Goal: Task Accomplishment & Management: Manage account settings

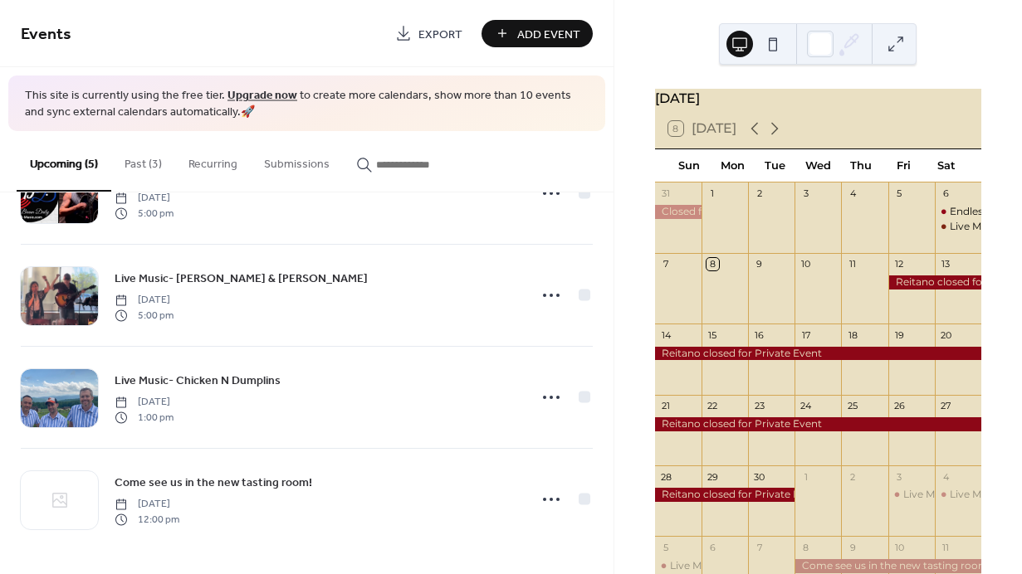
scroll to position [178, 0]
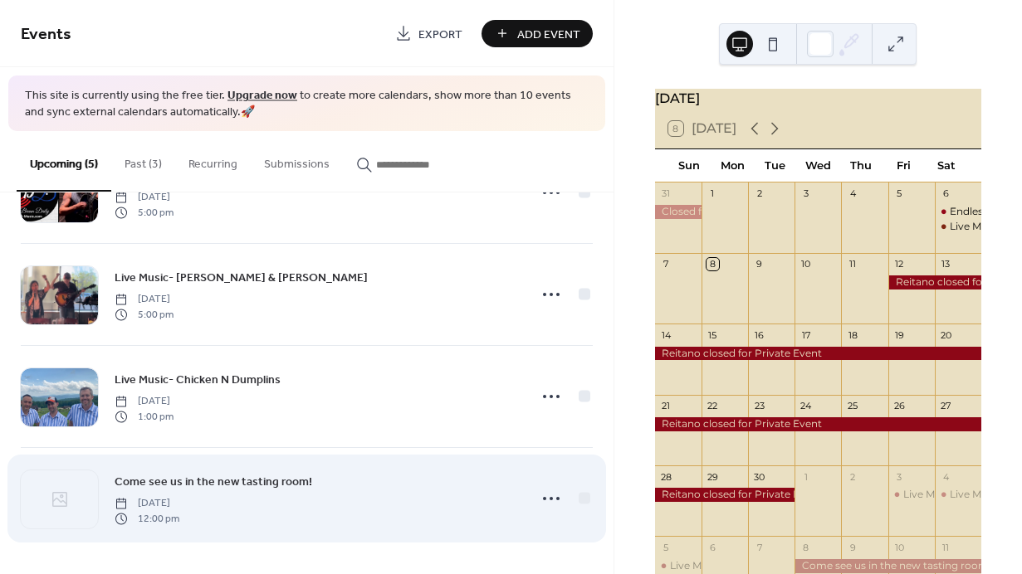
click at [323, 494] on div "Come see us in the new tasting room! [DATE] 12:00 pm" at bounding box center [316, 498] width 403 height 53
click at [549, 501] on icon at bounding box center [551, 499] width 27 height 27
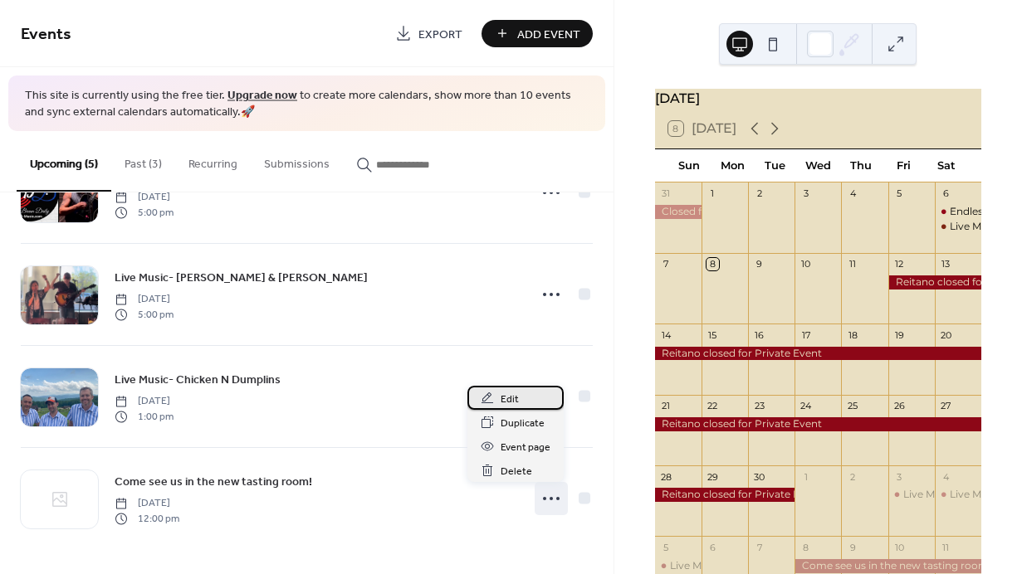
click at [518, 398] on div "Edit" at bounding box center [515, 398] width 96 height 24
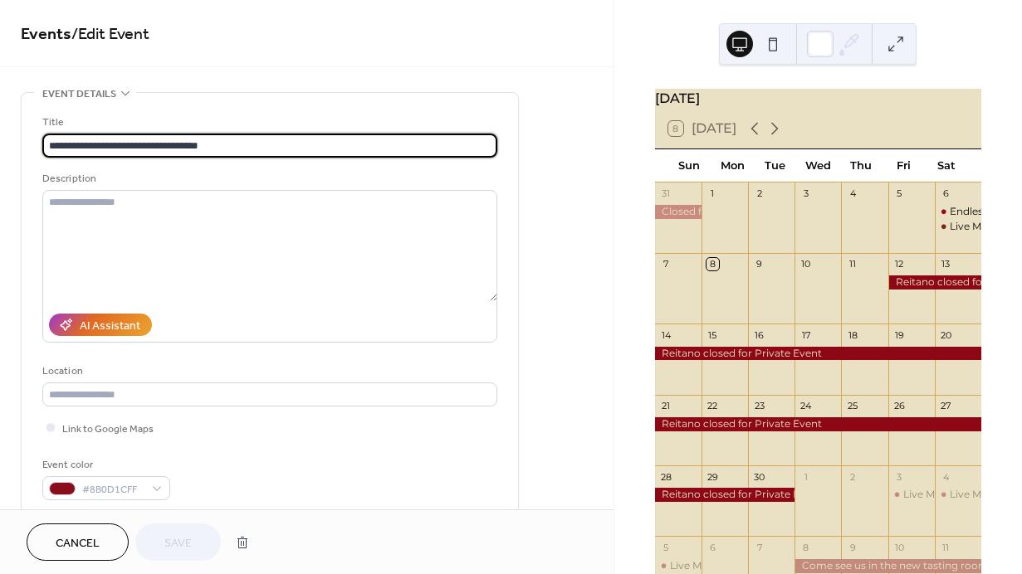
click at [245, 150] on input "**********" at bounding box center [269, 146] width 455 height 24
drag, startPoint x: 245, startPoint y: 150, endPoint x: 1, endPoint y: 168, distance: 244.7
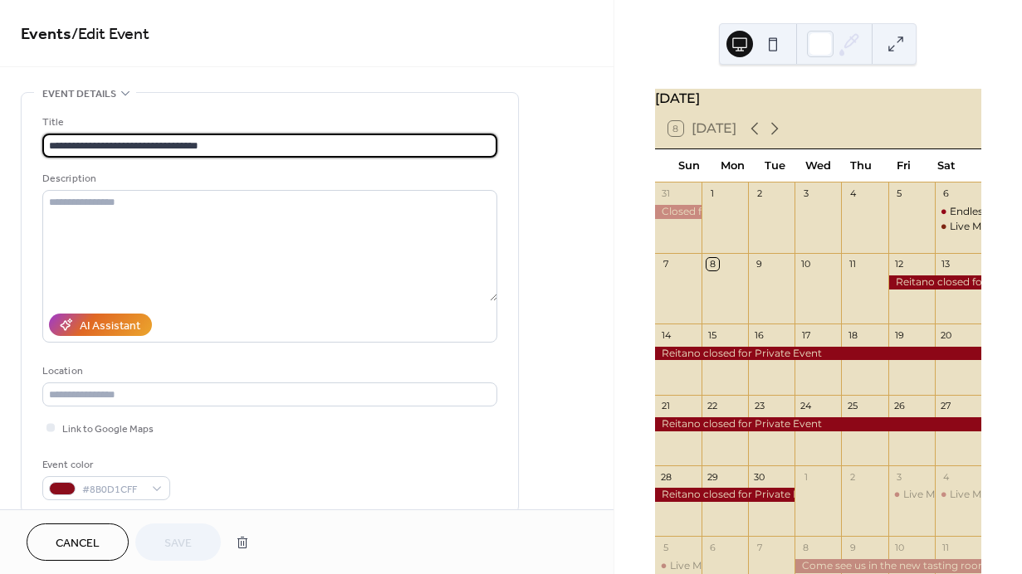
click at [85, 547] on span "Cancel" at bounding box center [78, 543] width 44 height 17
